Goal: Task Accomplishment & Management: Manage account settings

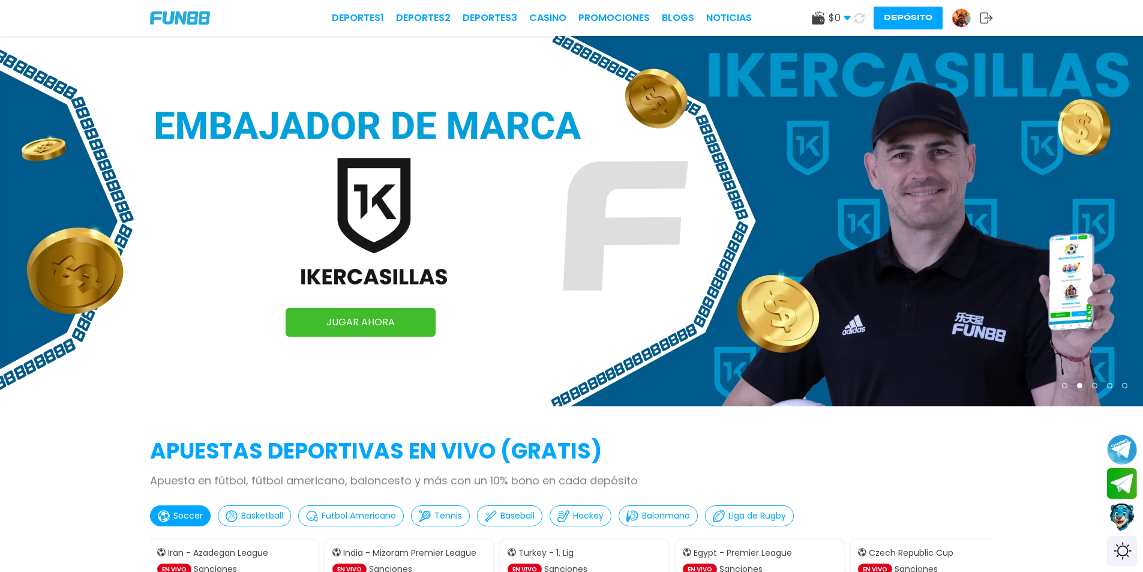
click at [956, 17] on img at bounding box center [962, 18] width 18 height 18
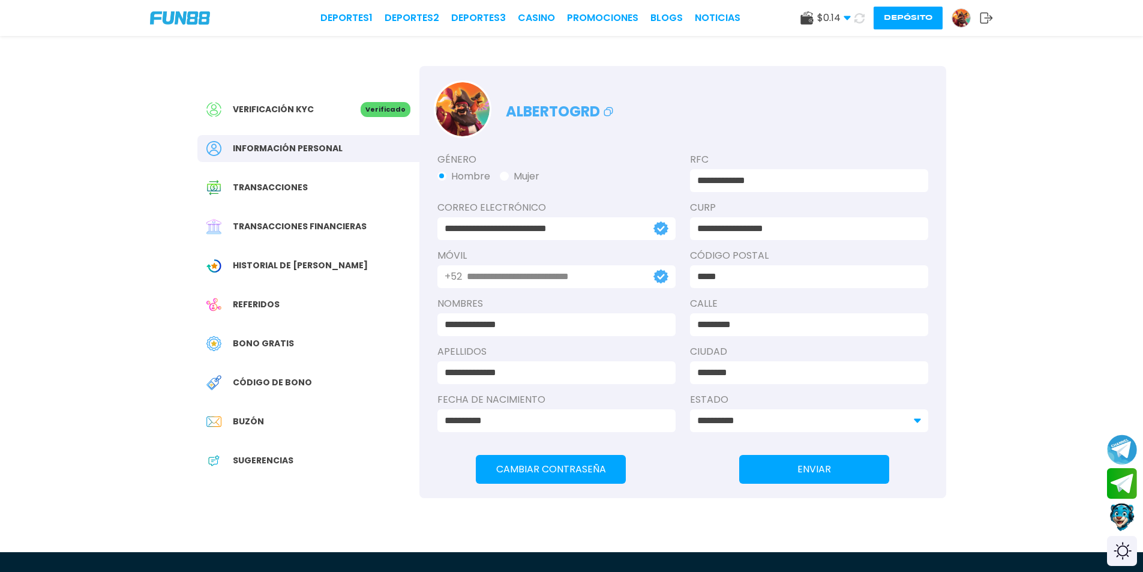
click at [466, 111] on img at bounding box center [463, 109] width 54 height 54
click at [469, 98] on img at bounding box center [463, 109] width 54 height 54
drag, startPoint x: 266, startPoint y: 372, endPoint x: 262, endPoint y: 378, distance: 6.5
click at [266, 374] on div "Código de bono" at bounding box center [308, 382] width 222 height 27
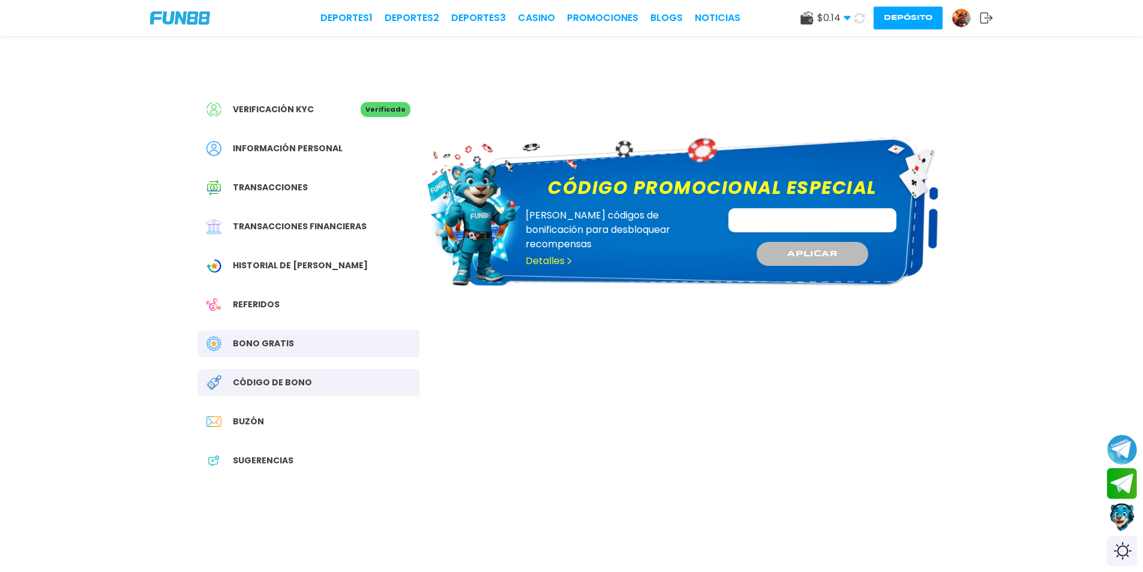
click at [858, 16] on icon at bounding box center [860, 18] width 11 height 11
click at [208, 339] on img at bounding box center [213, 343] width 15 height 15
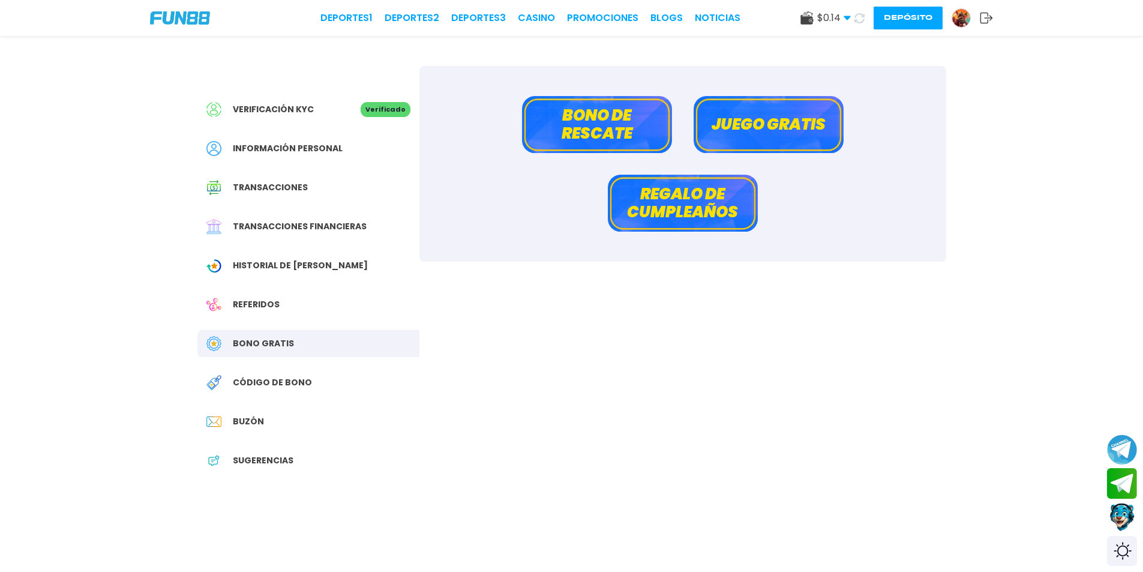
click at [765, 128] on button "Juego gratis" at bounding box center [769, 124] width 150 height 57
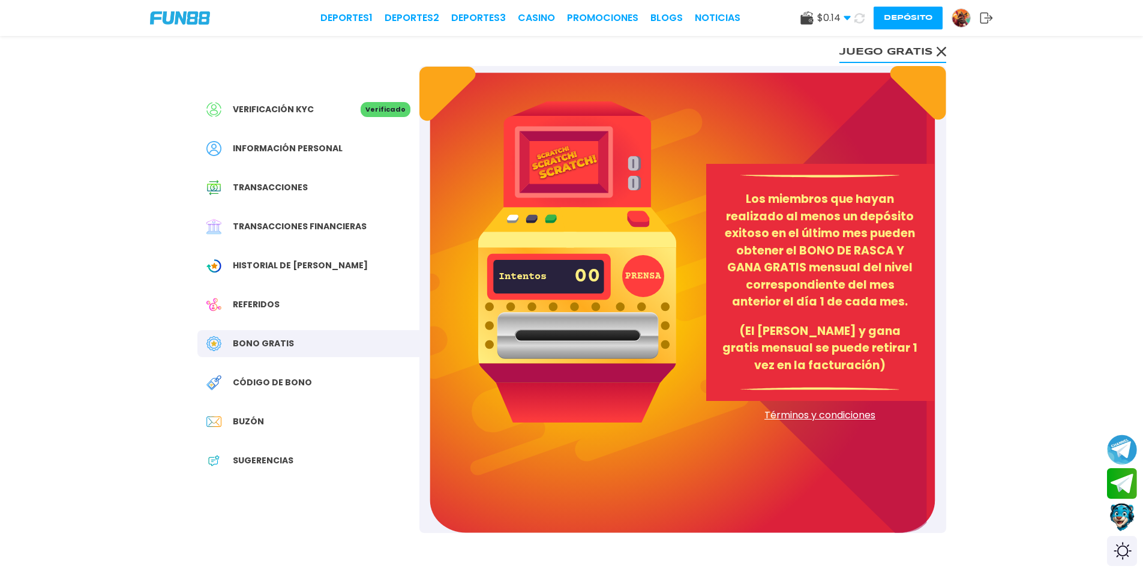
click at [242, 348] on span "Bono Gratis" at bounding box center [263, 343] width 61 height 13
click at [941, 50] on use at bounding box center [941, 52] width 10 height 10
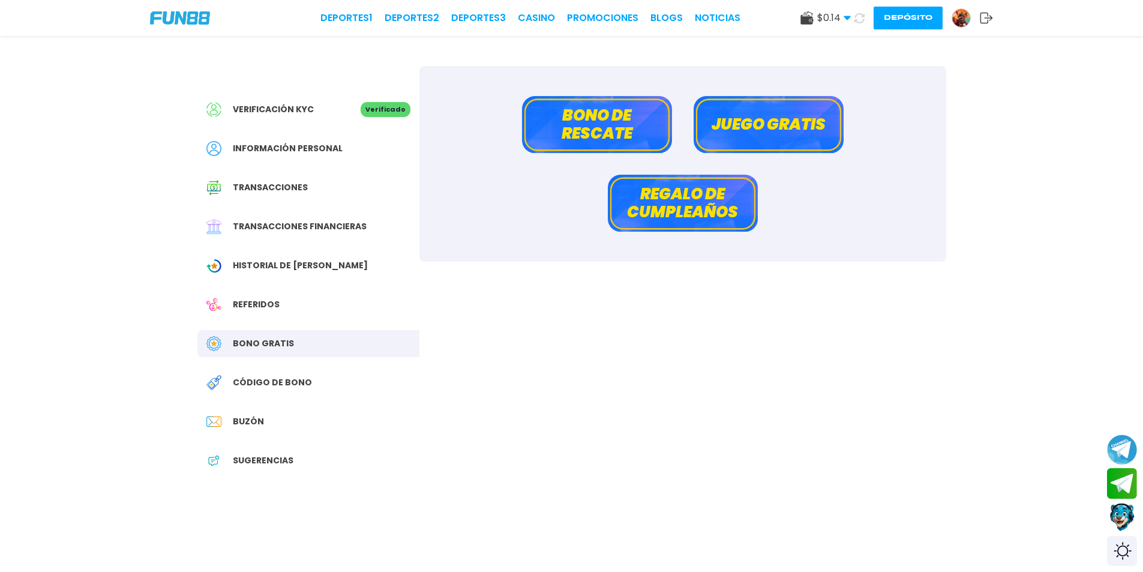
click at [752, 136] on button "Juego gratis" at bounding box center [769, 124] width 150 height 57
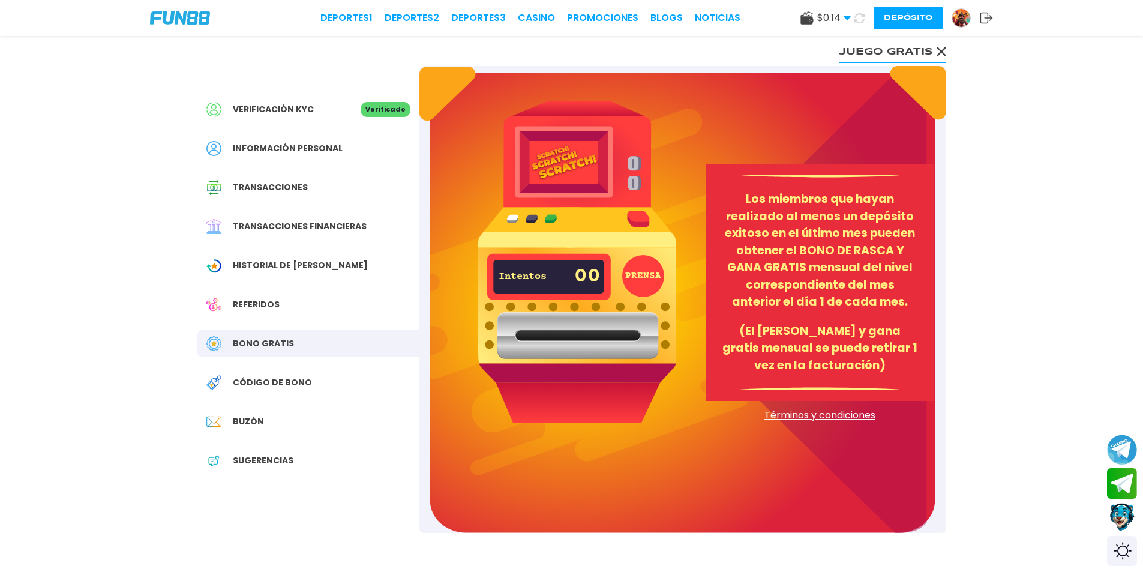
click at [939, 56] on icon at bounding box center [942, 52] width 10 height 10
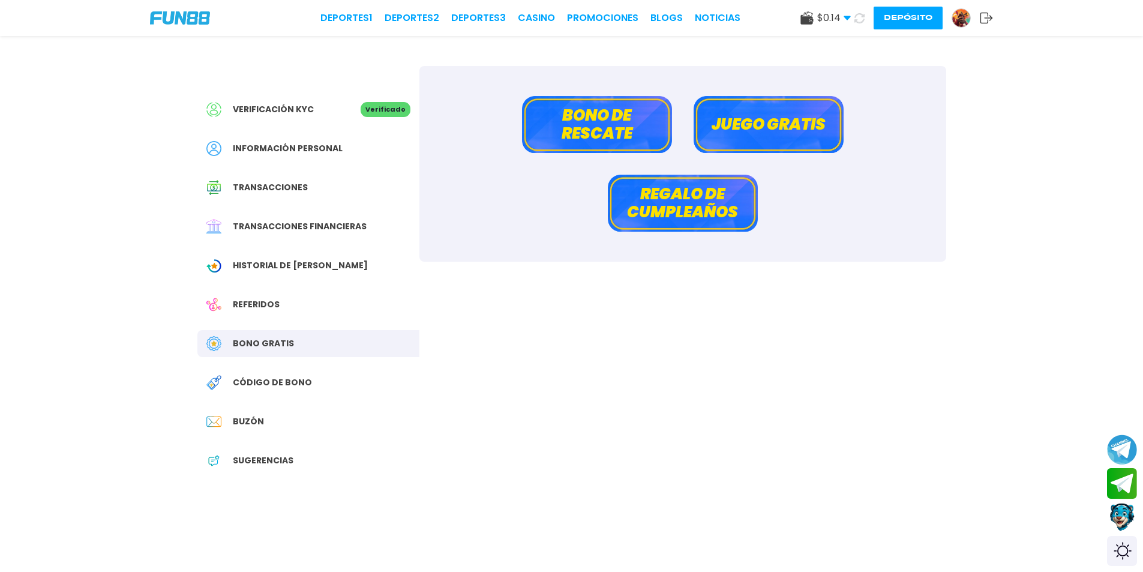
click at [622, 117] on button "Bono de rescate" at bounding box center [597, 124] width 150 height 57
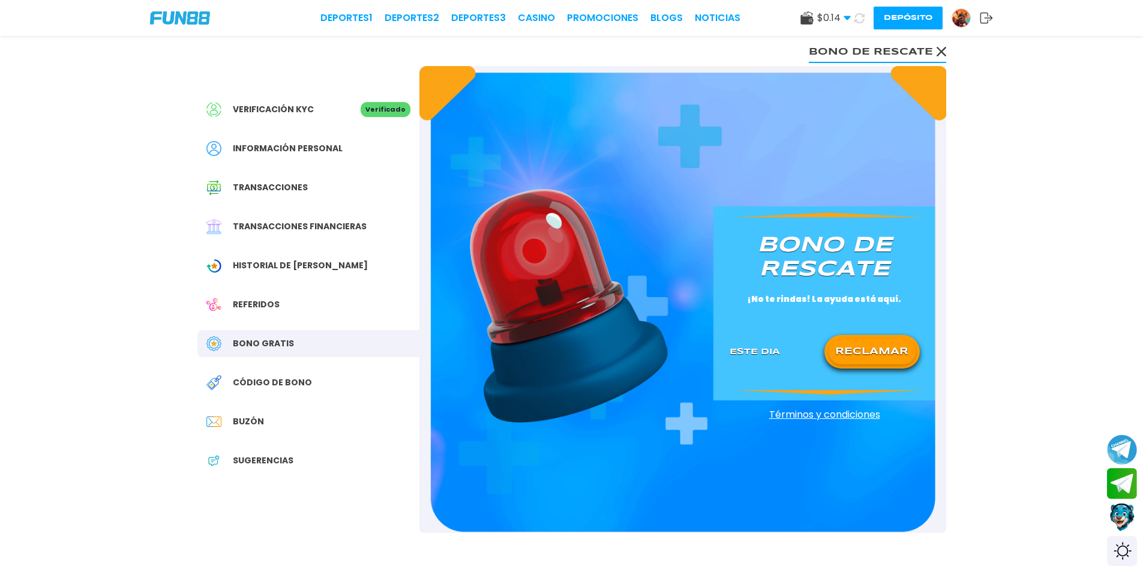
click at [870, 351] on button "RECLAMAR" at bounding box center [872, 351] width 87 height 25
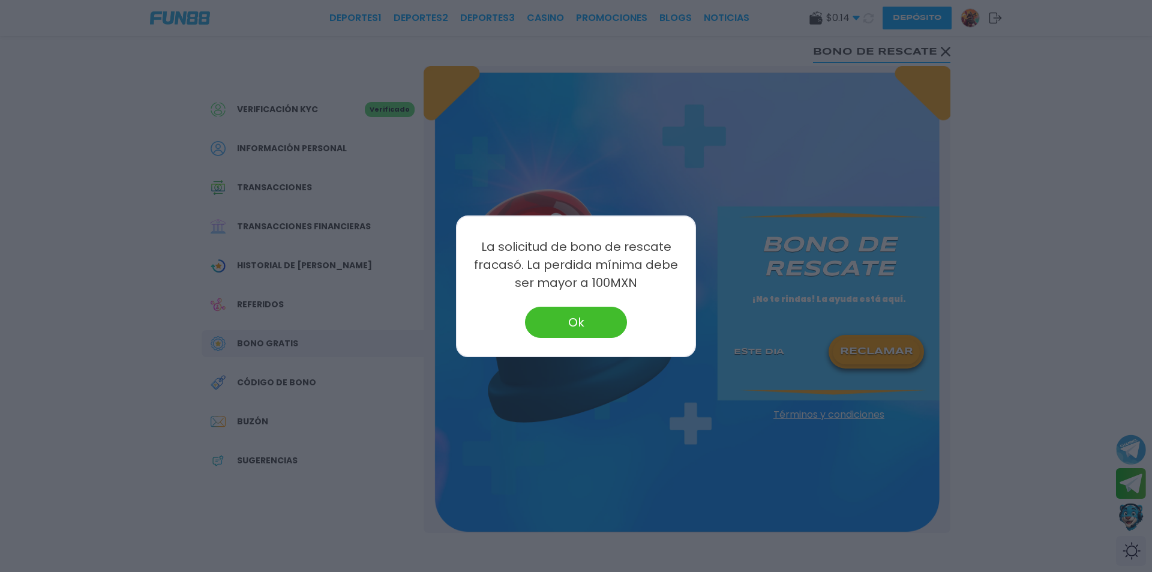
click at [567, 323] on button "Ok" at bounding box center [576, 322] width 102 height 31
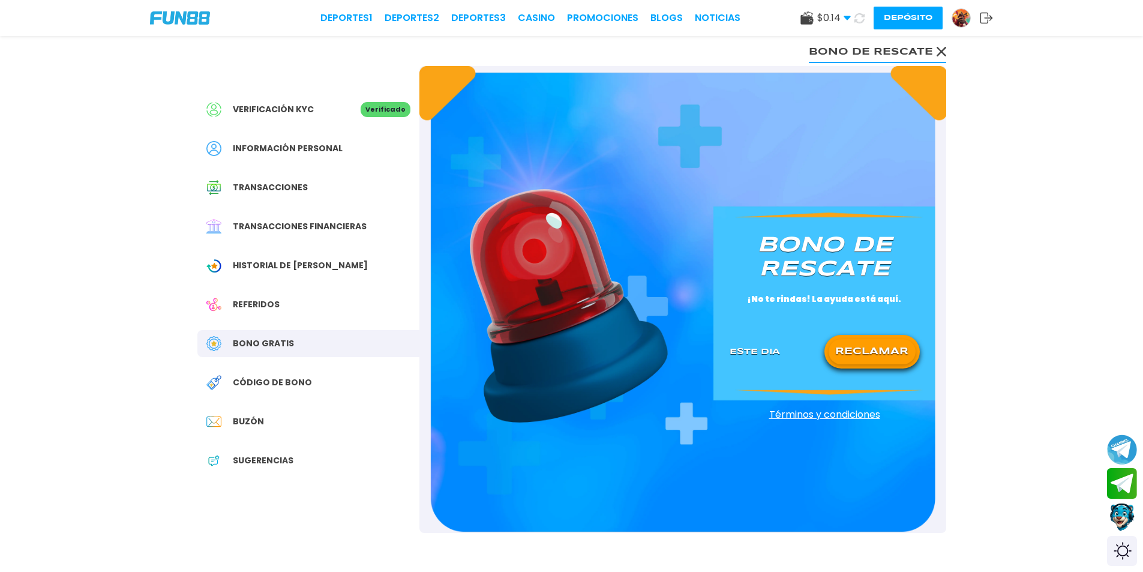
click at [213, 431] on div "Buzón" at bounding box center [308, 421] width 222 height 27
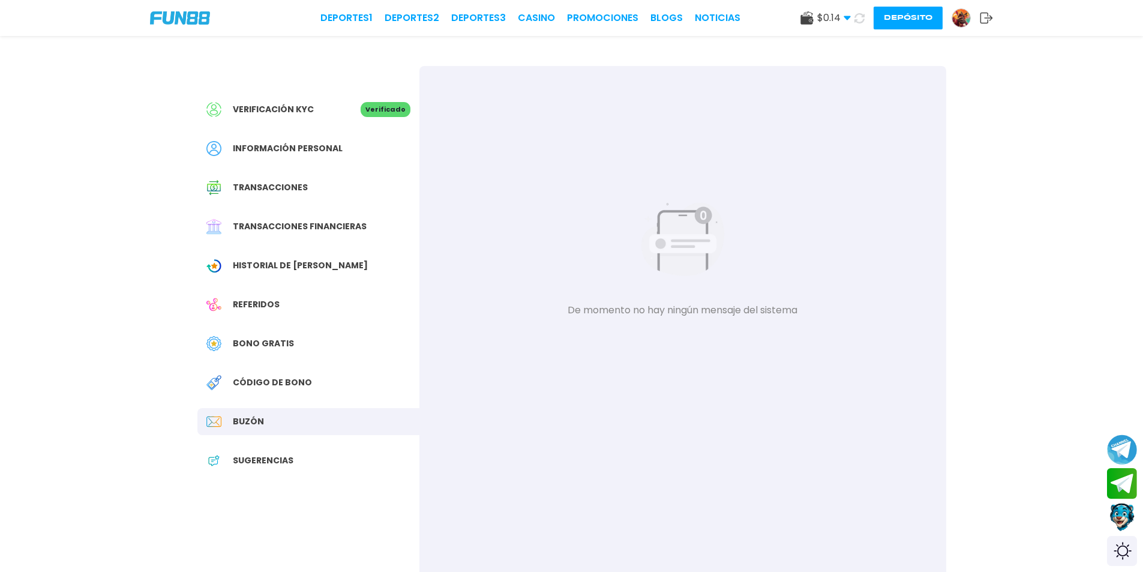
click at [265, 148] on span "Información personal" at bounding box center [288, 148] width 110 height 13
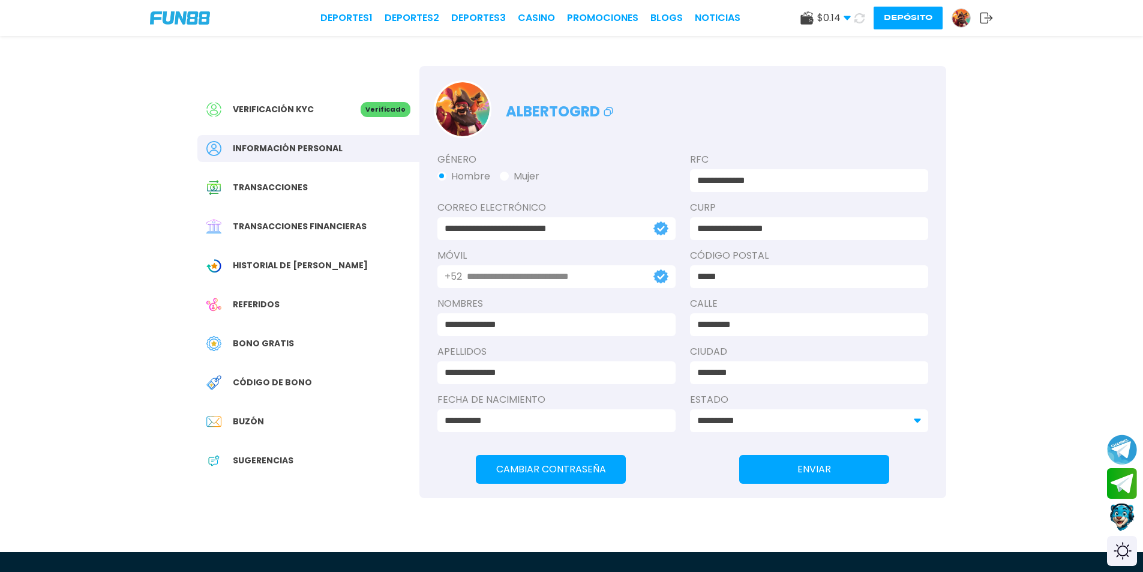
drag, startPoint x: 546, startPoint y: 273, endPoint x: 430, endPoint y: 276, distance: 116.5
click at [430, 276] on div "**********" at bounding box center [683, 296] width 527 height 317
click at [540, 12] on link "CASINO" at bounding box center [536, 18] width 37 height 14
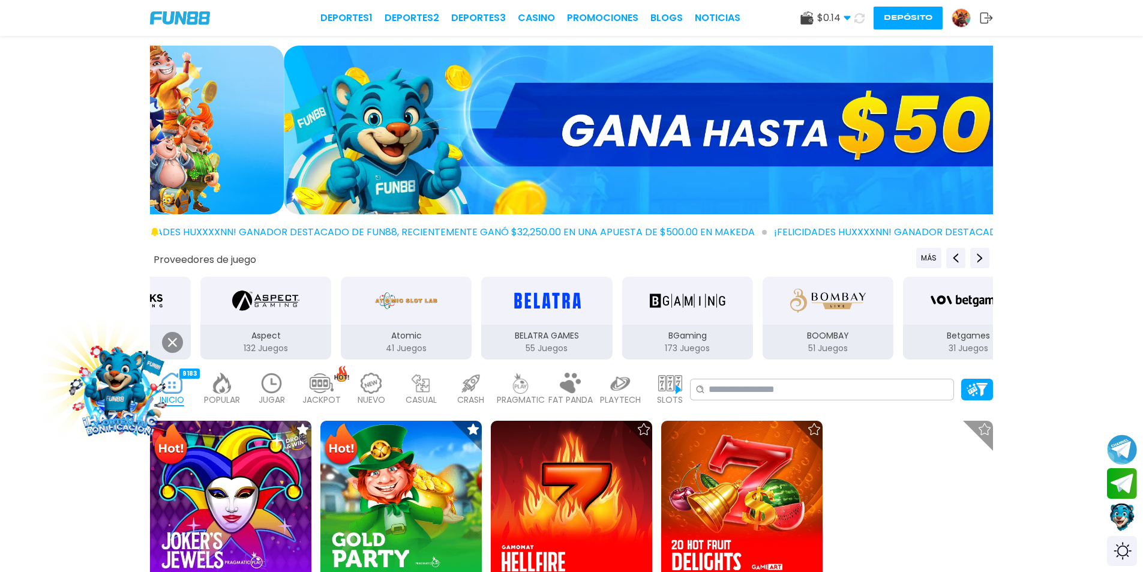
click at [109, 400] on img at bounding box center [119, 391] width 111 height 111
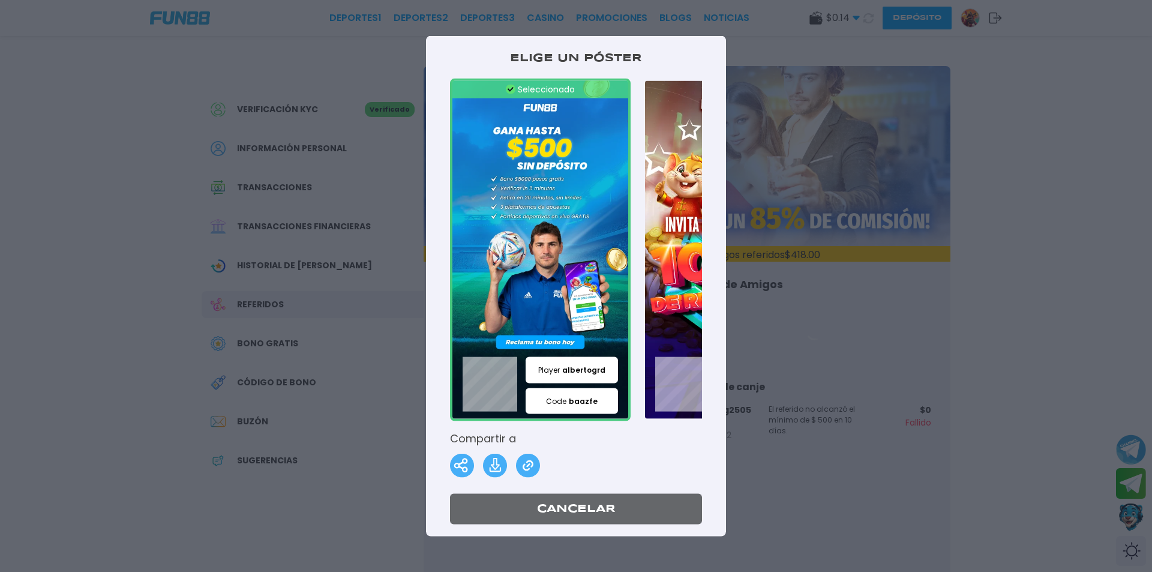
click at [682, 255] on img at bounding box center [733, 249] width 181 height 343
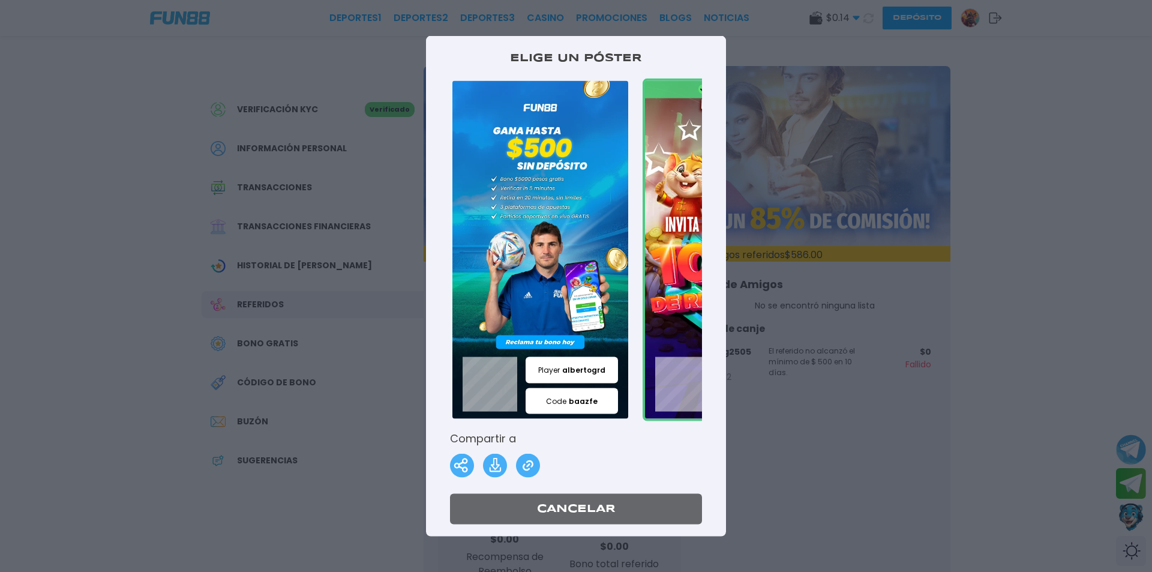
click at [583, 486] on div "Elige un póster Seleccionado Player albertogrd Code baazfe Seleccionado Player …" at bounding box center [576, 285] width 300 height 501
click at [582, 493] on div "Elige un póster Seleccionado Player albertogrd Code baazfe Seleccionado Player …" at bounding box center [576, 285] width 300 height 501
click at [570, 507] on button "Cancelar" at bounding box center [576, 509] width 252 height 31
